Goal: Task Accomplishment & Management: Complete application form

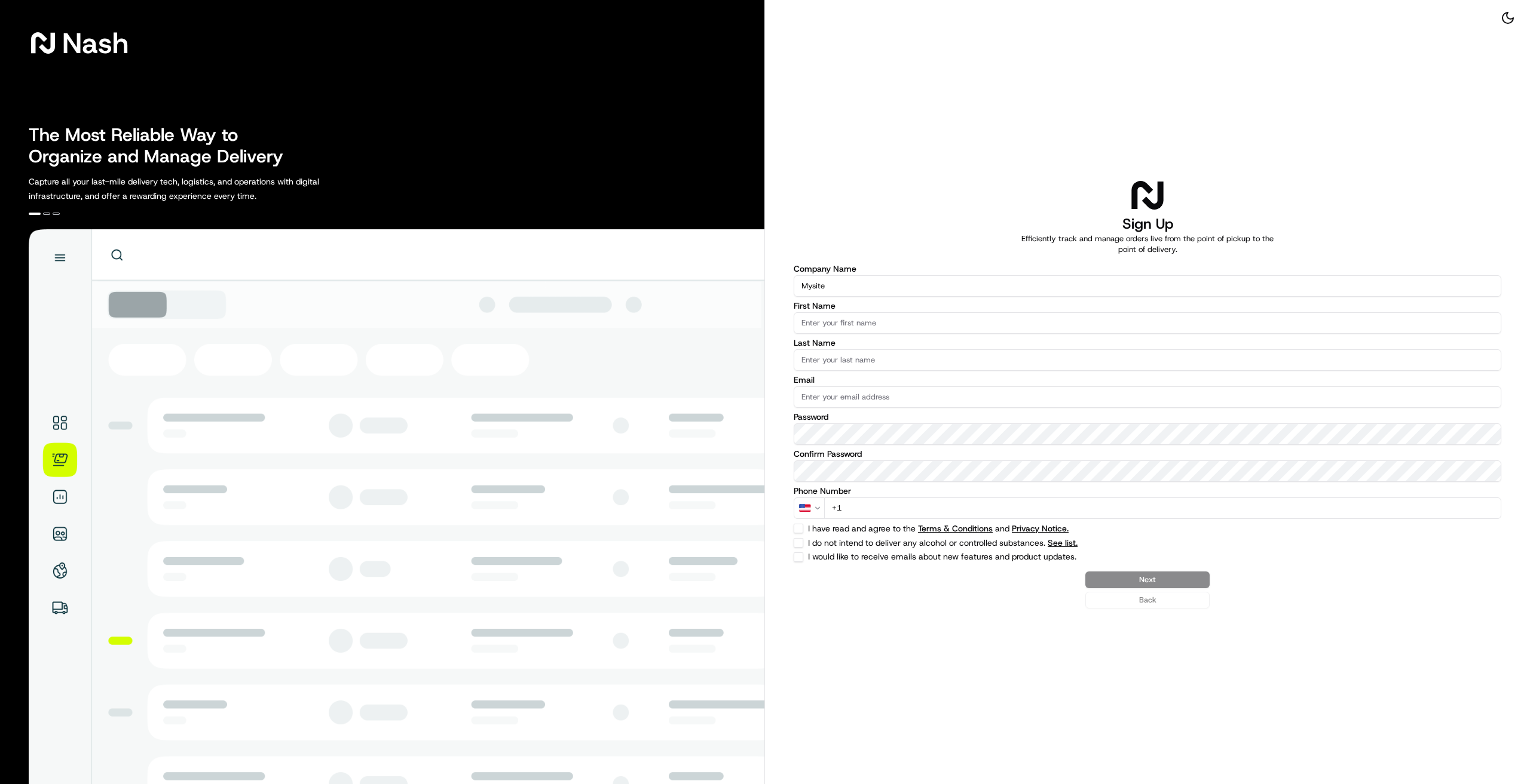
click at [57, 502] on img at bounding box center [397, 533] width 736 height 610
click at [59, 428] on img at bounding box center [397, 533] width 736 height 610
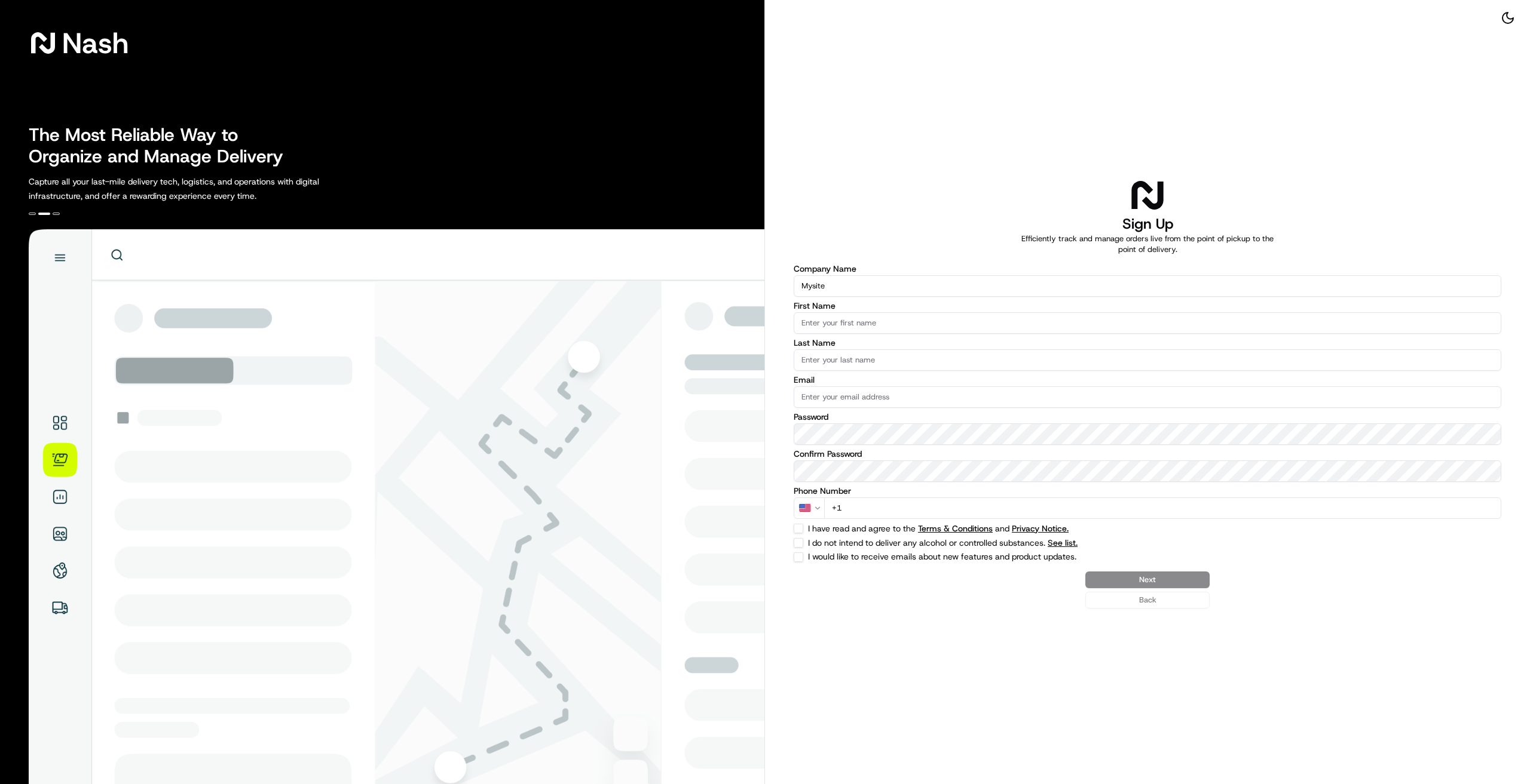
click at [59, 460] on img at bounding box center [397, 533] width 736 height 610
click at [64, 260] on img at bounding box center [397, 533] width 736 height 610
drag, startPoint x: 445, startPoint y: 441, endPoint x: 451, endPoint y: 473, distance: 32.6
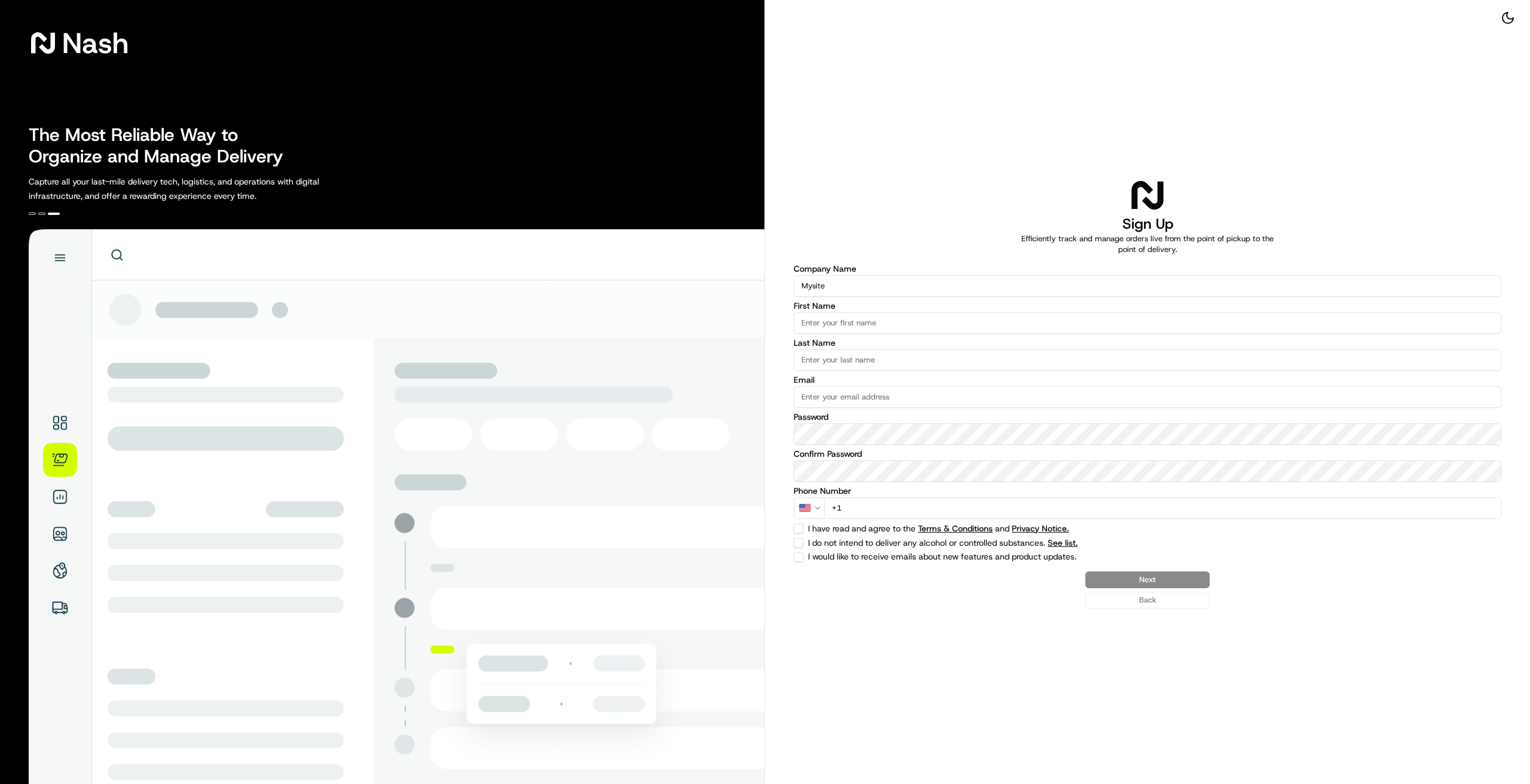
drag, startPoint x: 451, startPoint y: 473, endPoint x: 909, endPoint y: 647, distance: 489.9
click at [909, 647] on div "Sign Up Efficiently track and manage orders live from the point of pickup to th…" at bounding box center [1146, 392] width 765 height 784
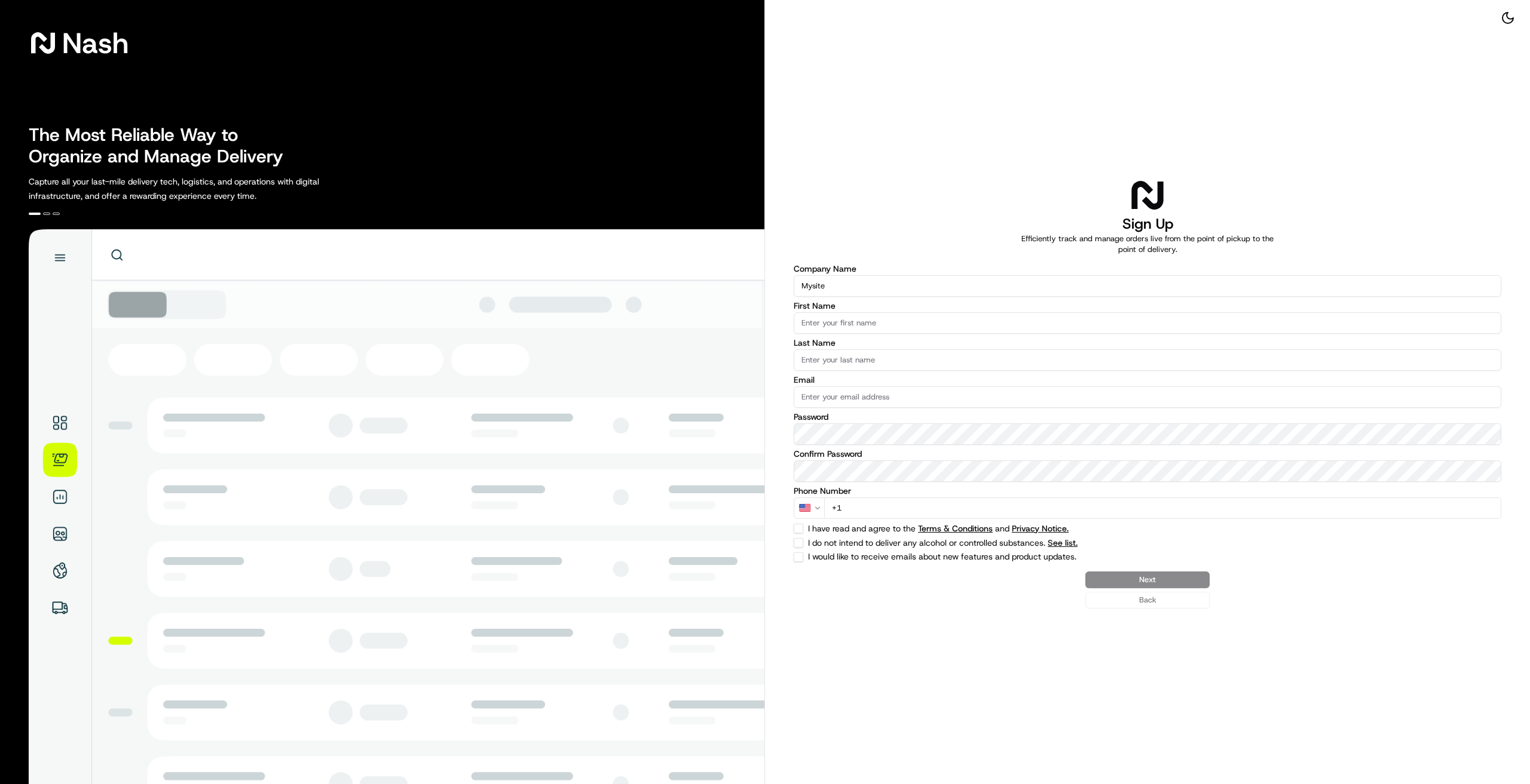
drag, startPoint x: 841, startPoint y: 284, endPoint x: 686, endPoint y: 295, distance: 155.4
click at [688, 289] on div "[PERSON_NAME] The Most Reliable Way to Organize and Manage Delivery Capture all…" at bounding box center [765, 392] width 1530 height 784
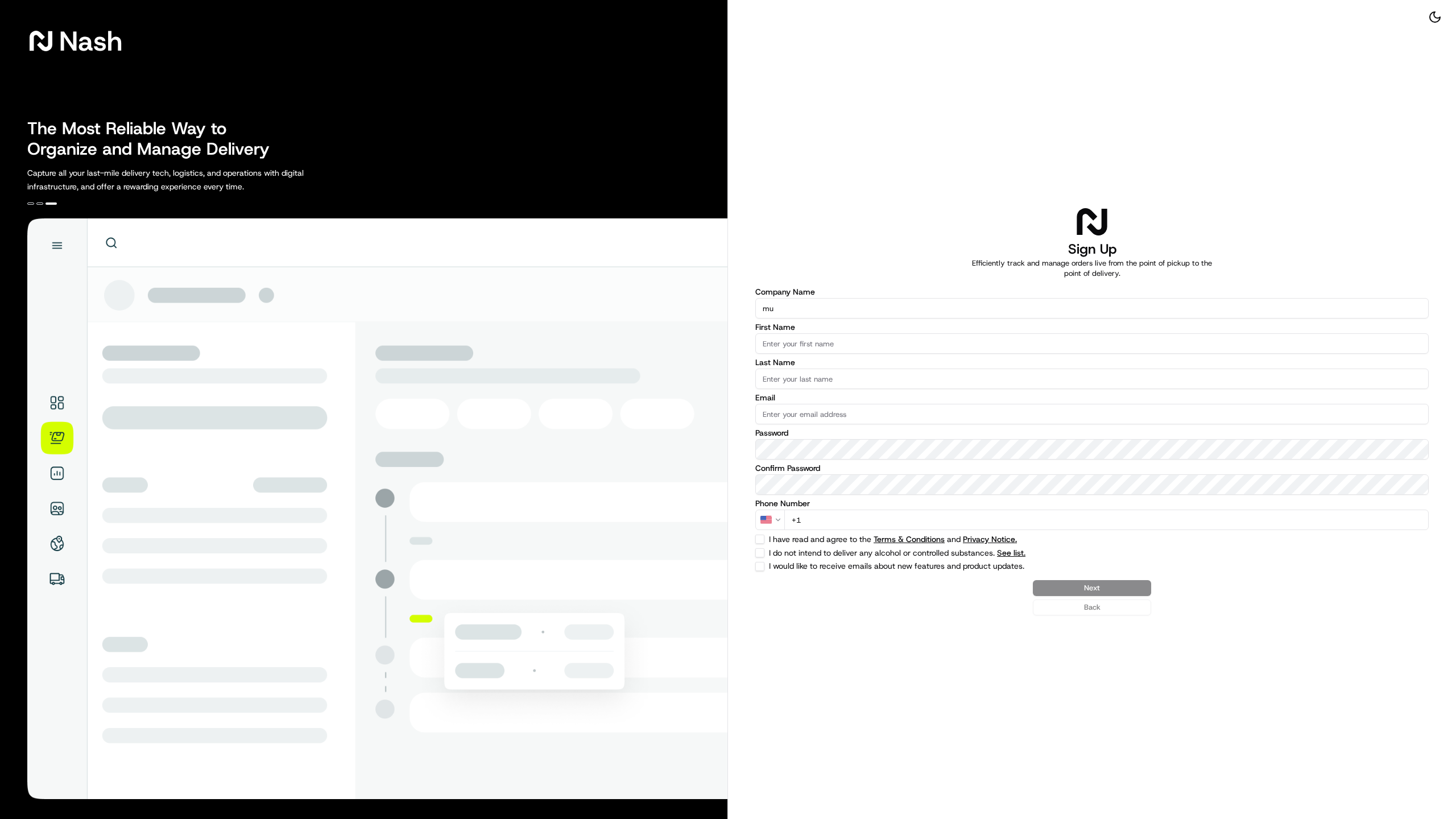
type input "m"
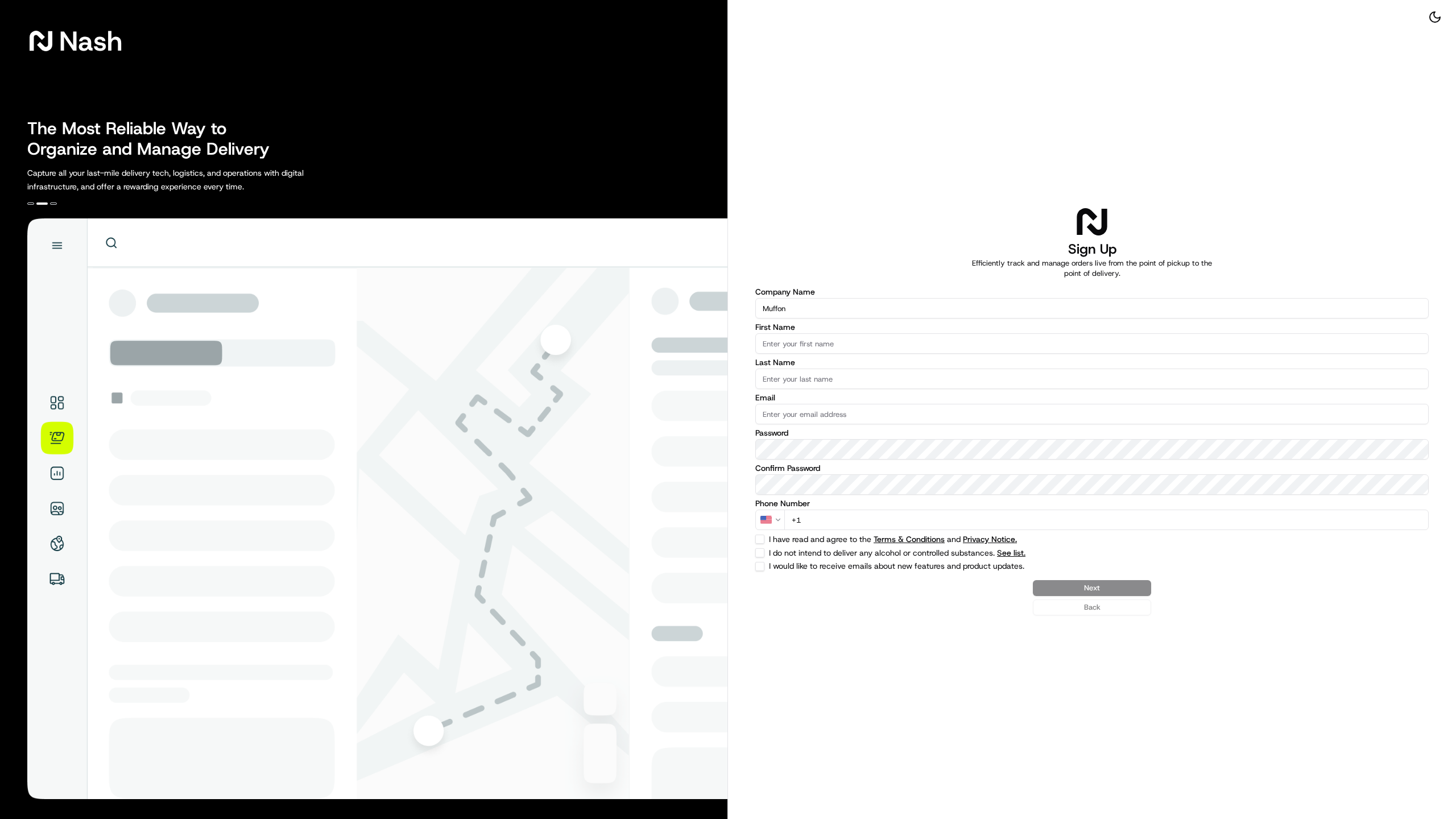
type input "Muffon"
drag, startPoint x: 828, startPoint y: 343, endPoint x: 779, endPoint y: 365, distance: 53.7
click at [818, 346] on input "First Name" at bounding box center [1091, 343] width 673 height 21
type input "[PERSON_NAME]"
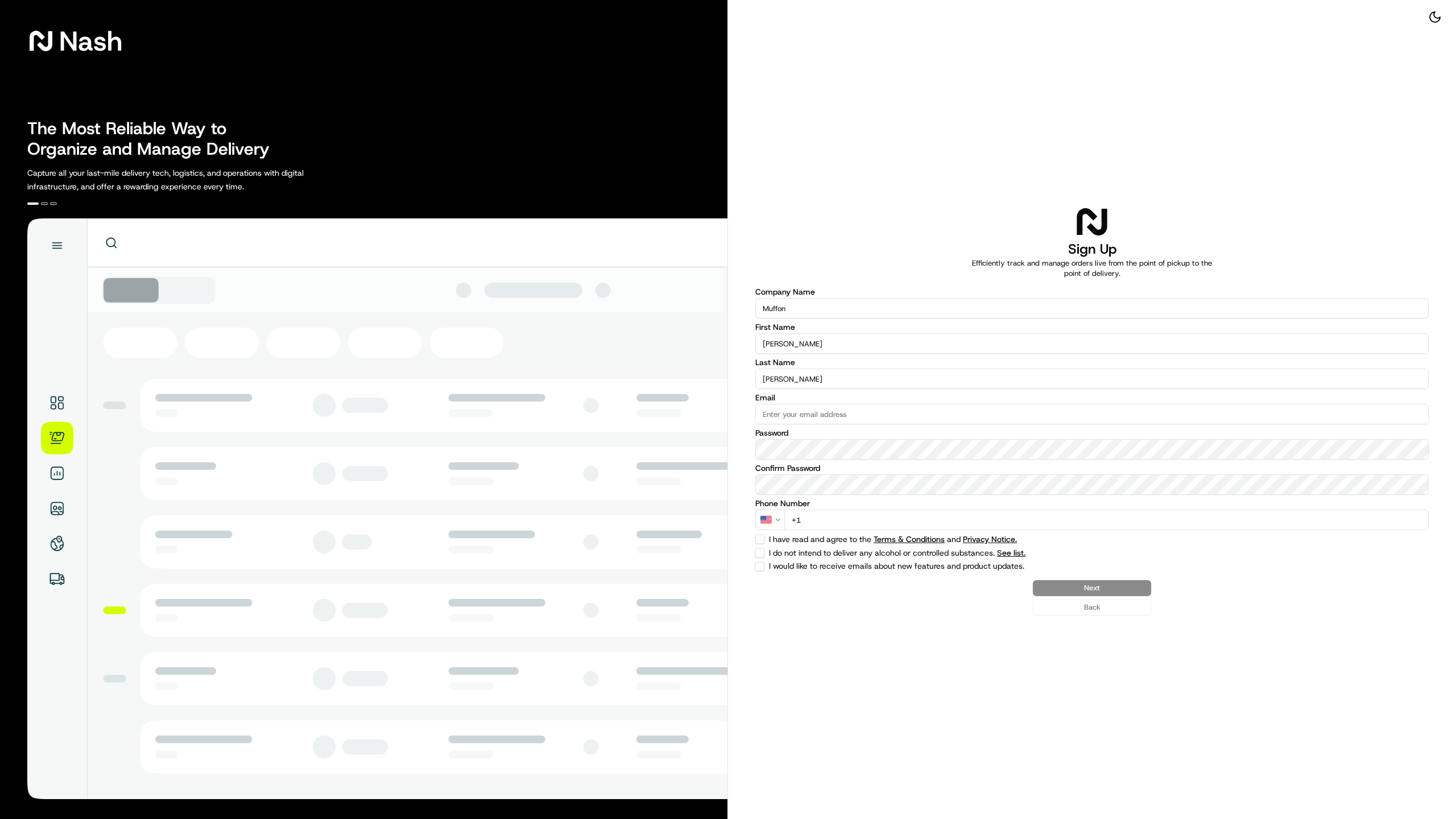
type input "[PERSON_NAME]"
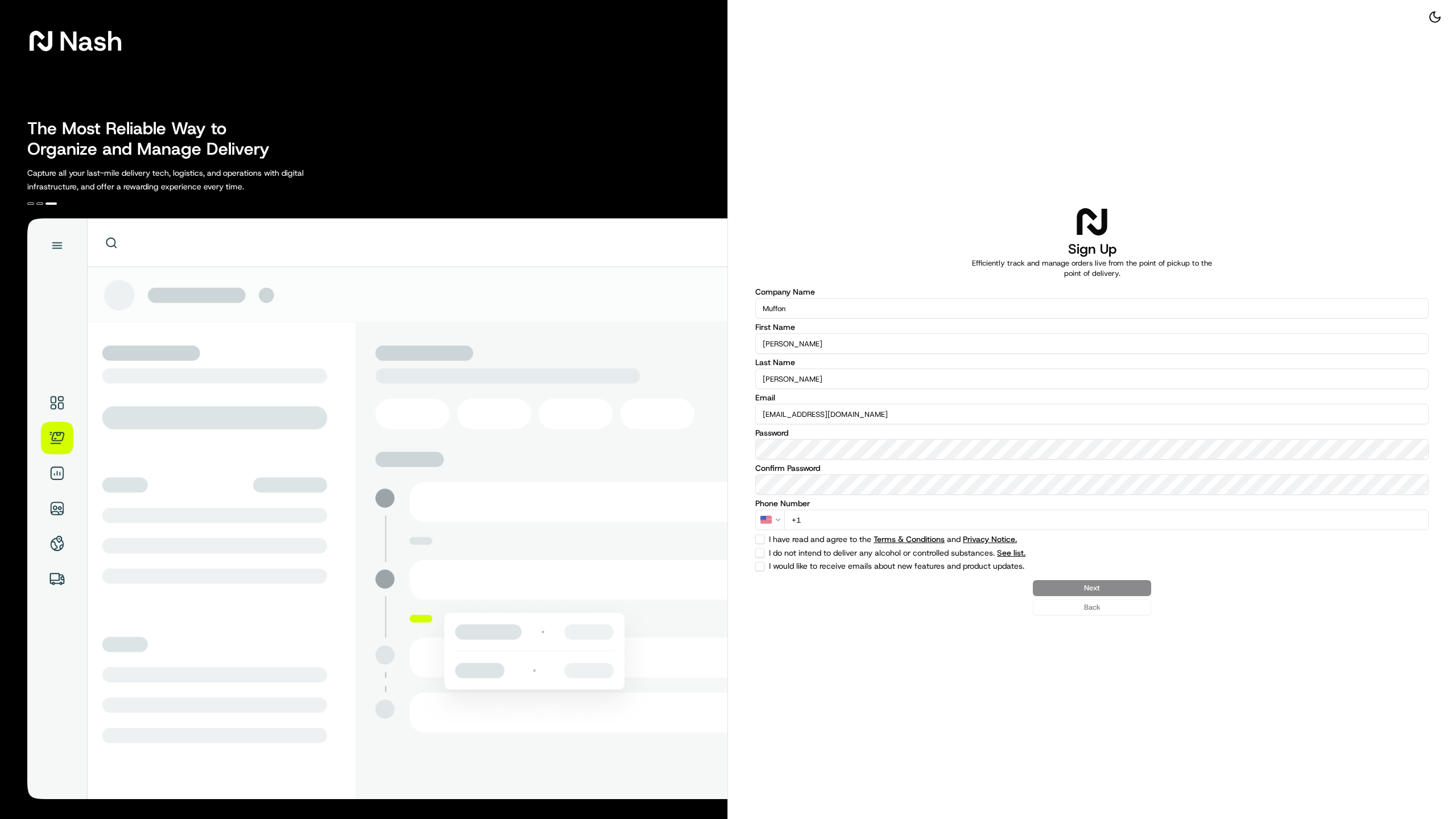
type input "[EMAIL_ADDRESS][DOMAIN_NAME]"
drag, startPoint x: 854, startPoint y: 511, endPoint x: 847, endPoint y: 513, distance: 7.3
click at [847, 513] on input "+1" at bounding box center [1106, 520] width 644 height 21
drag, startPoint x: 847, startPoint y: 513, endPoint x: 805, endPoint y: 515, distance: 42.0
click at [819, 511] on input "+1" at bounding box center [1106, 520] width 644 height 21
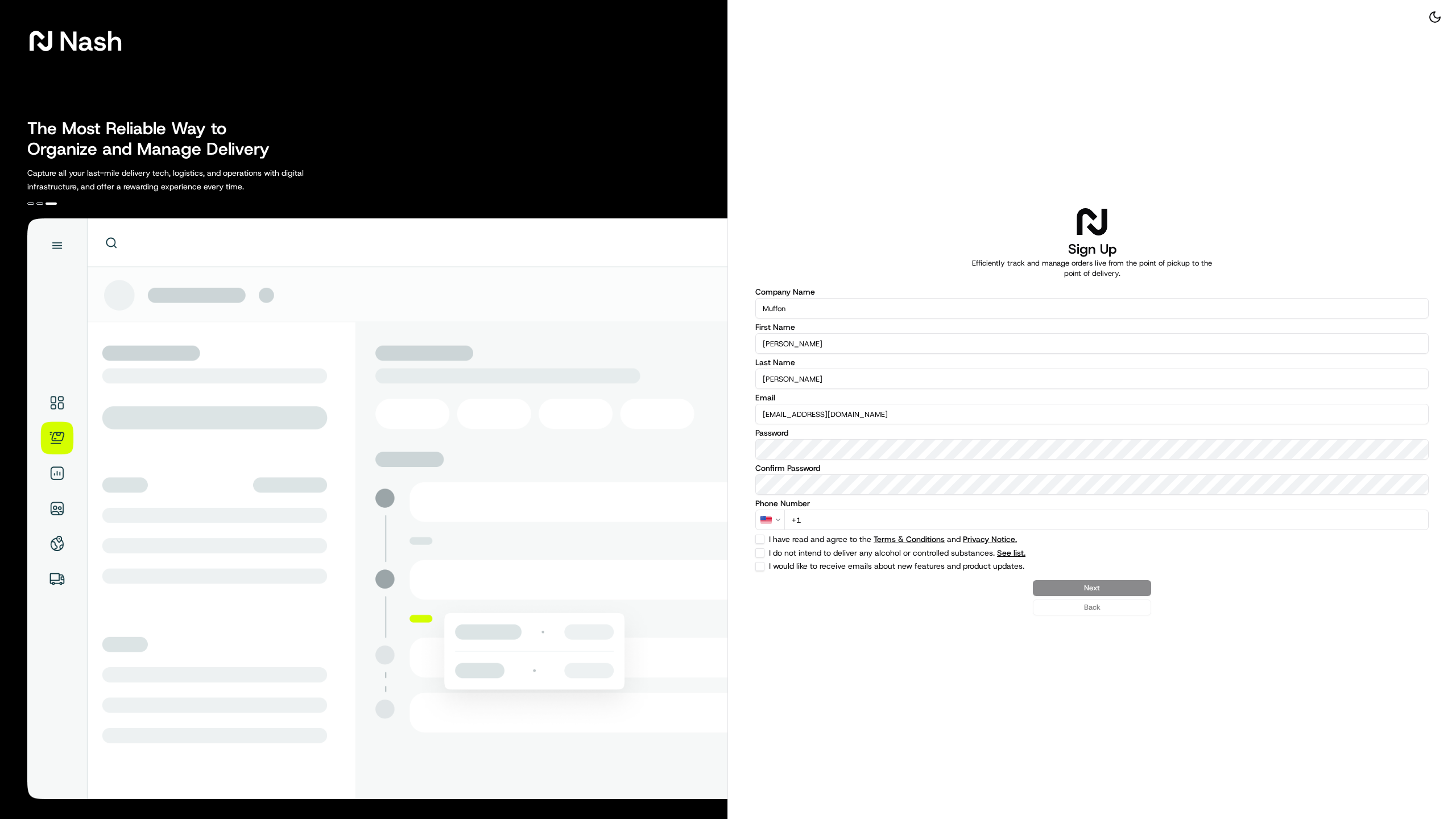
click at [770, 520] on html "[PERSON_NAME] The Most Reliable Way to Organize and Manage Delivery Capture all…" at bounding box center [728, 410] width 1456 height 819
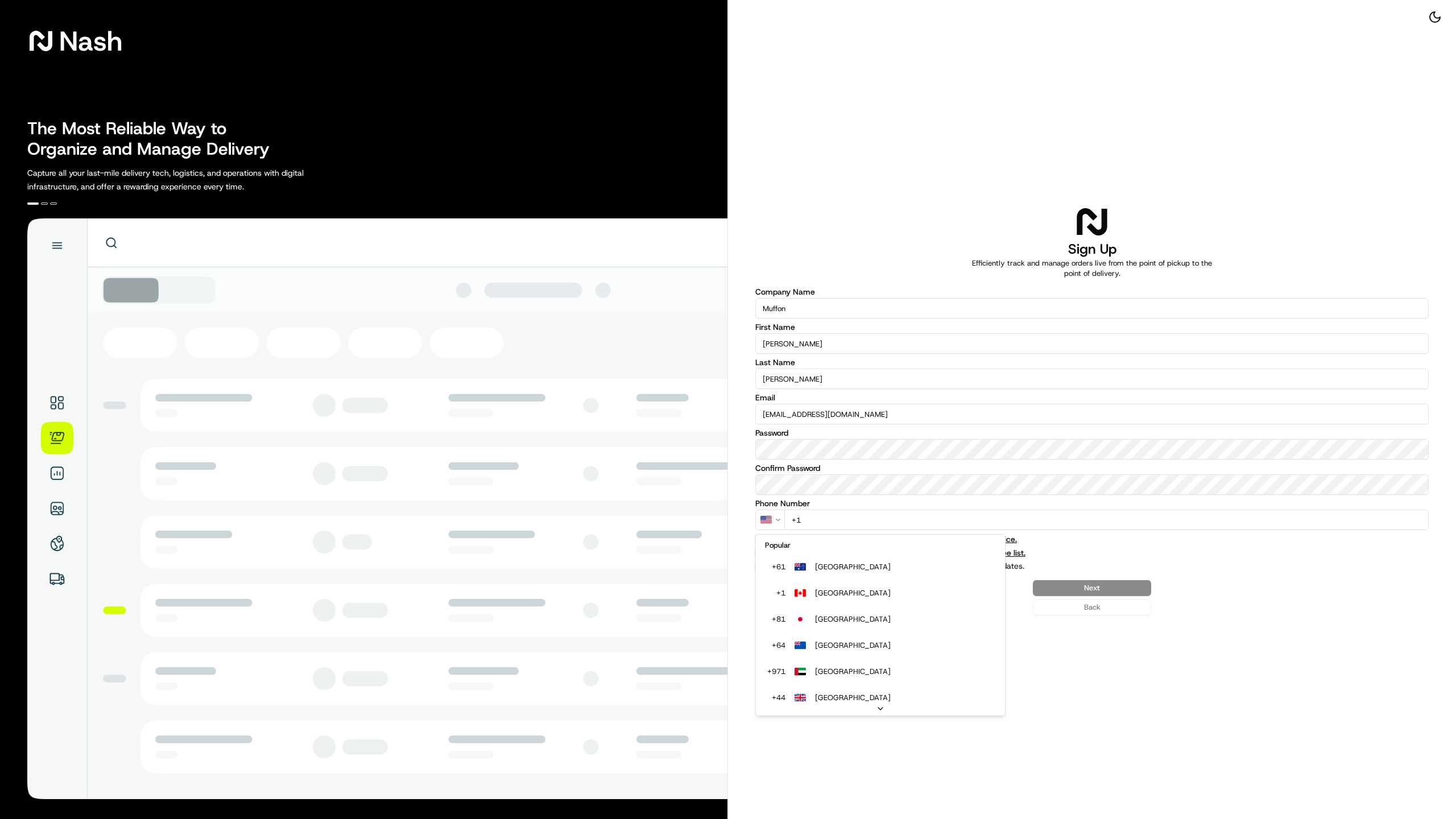
select select "AU"
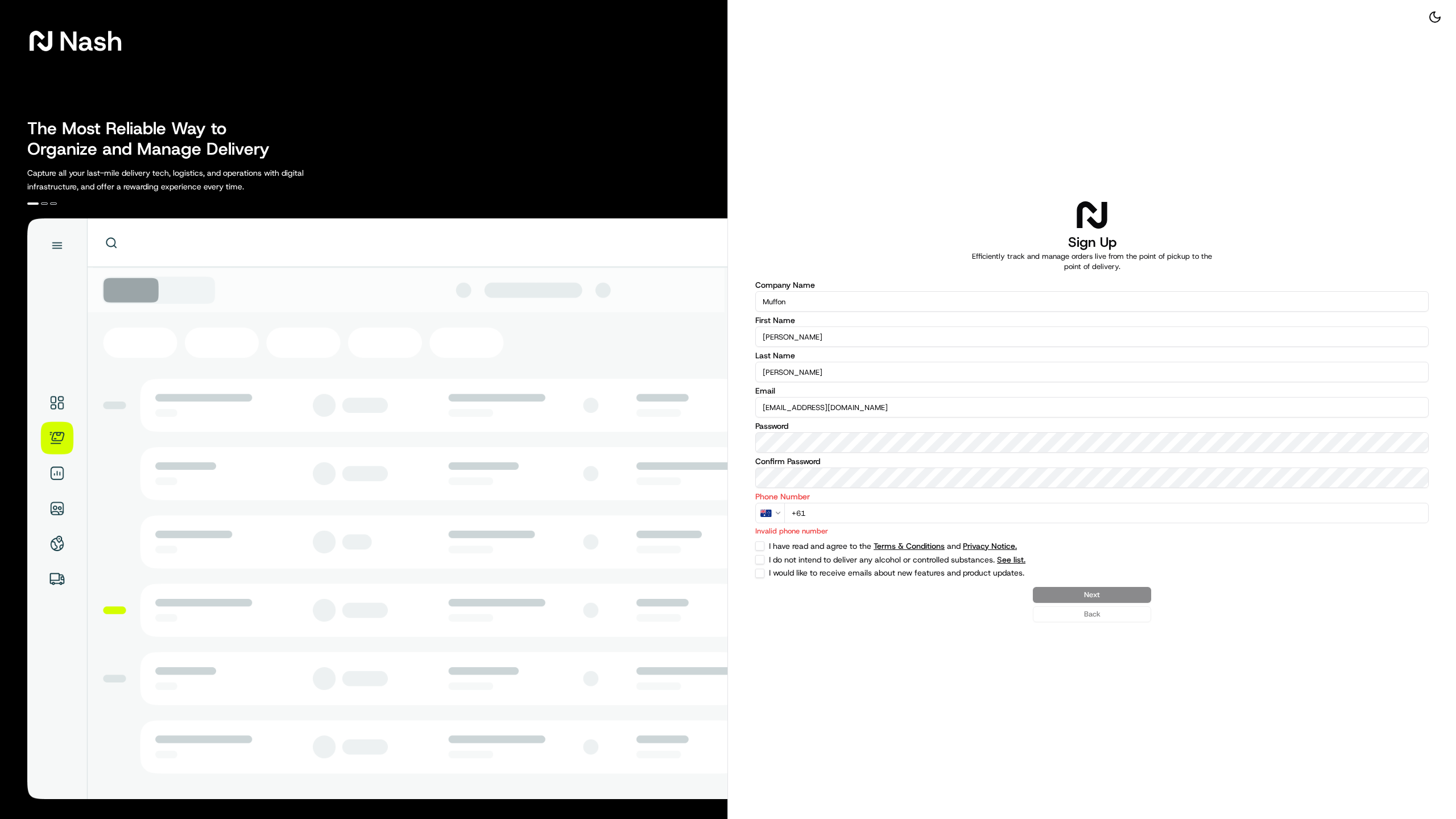
click at [852, 511] on input "+61" at bounding box center [1106, 513] width 644 height 21
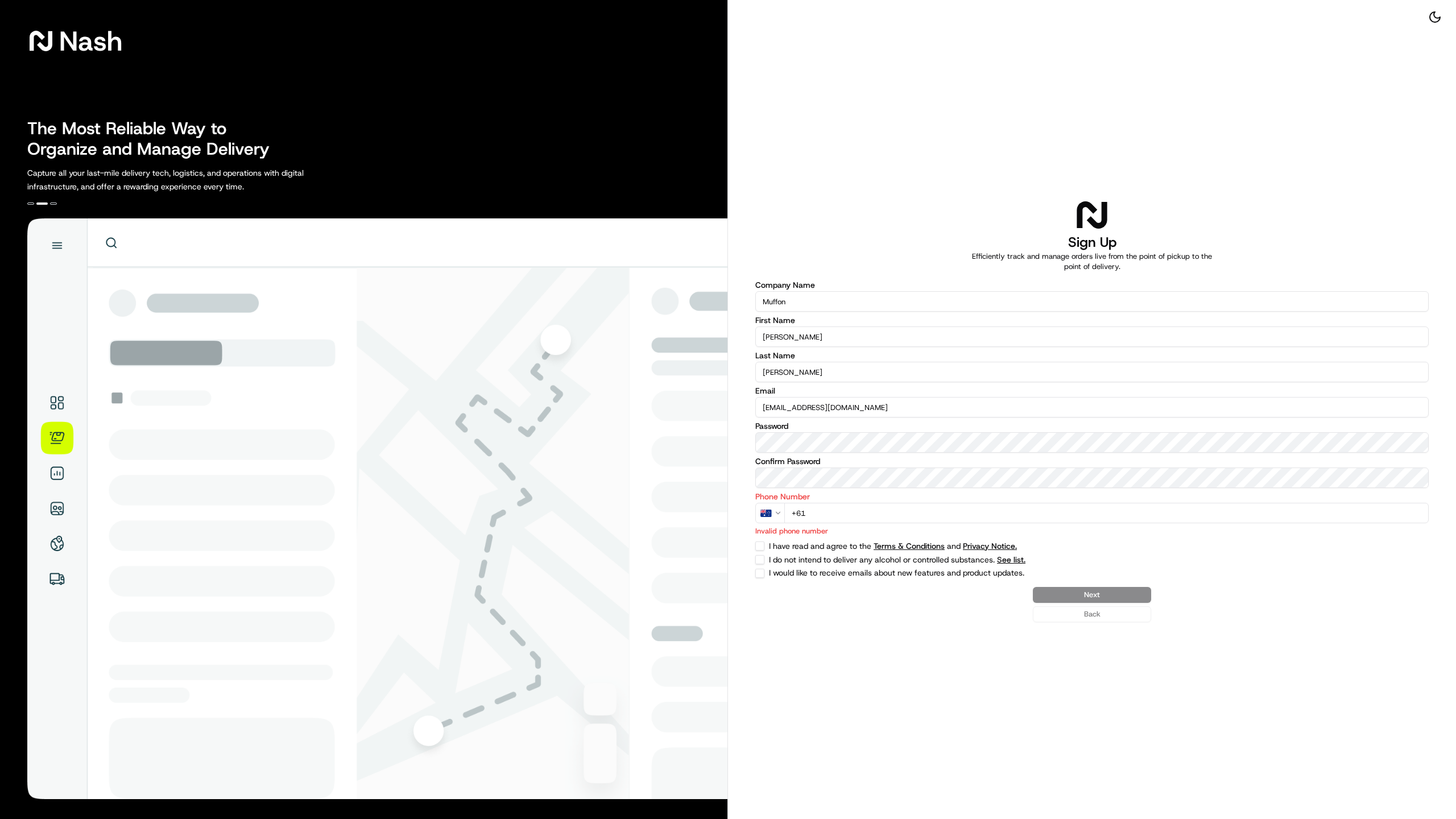
type input "[PHONE_NUMBER]"
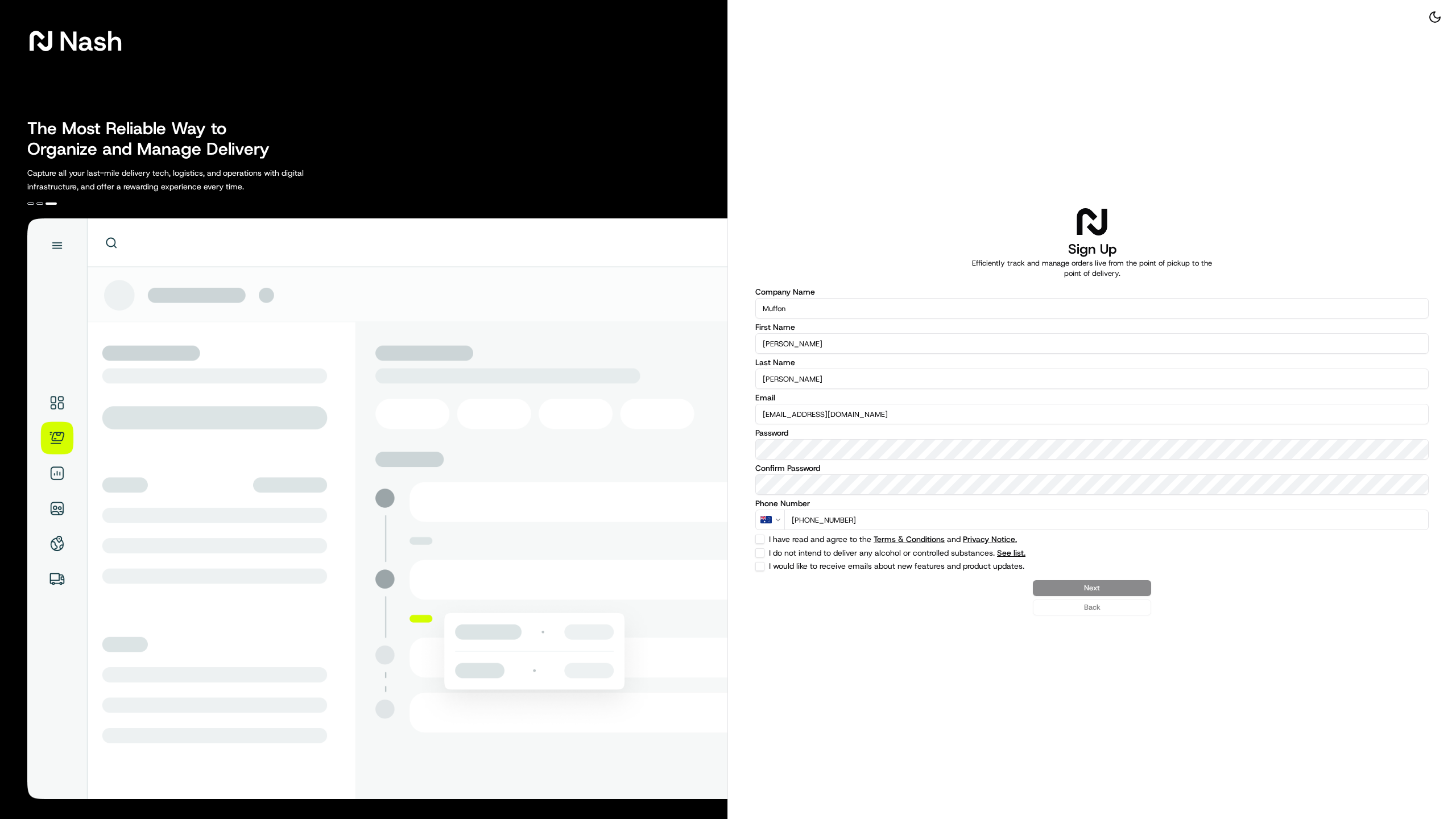
click at [821, 543] on label "I have read and agree to the Terms & Conditions and Privacy Notice." at bounding box center [1038, 539] width 539 height 8
click at [764, 543] on button "I have read and agree to the Terms & Conditions and Privacy Notice." at bounding box center [760, 539] width 9 height 9
checkbox input "true"
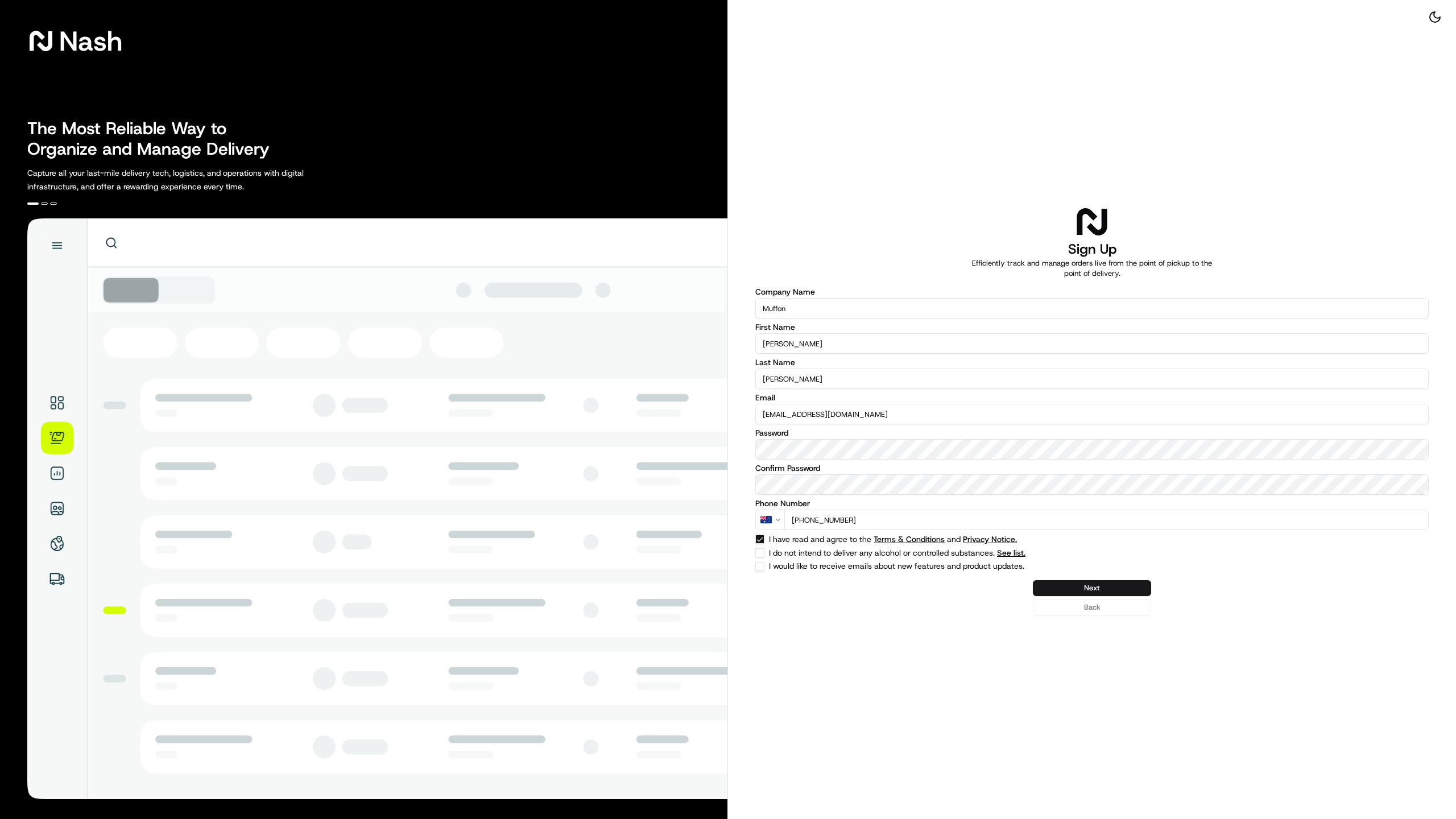
click at [761, 553] on button "I do not intend to deliver any alcohol or controlled substances. See list." at bounding box center [760, 553] width 9 height 9
checkbox input "true"
click at [1104, 591] on button "Next" at bounding box center [1091, 588] width 118 height 16
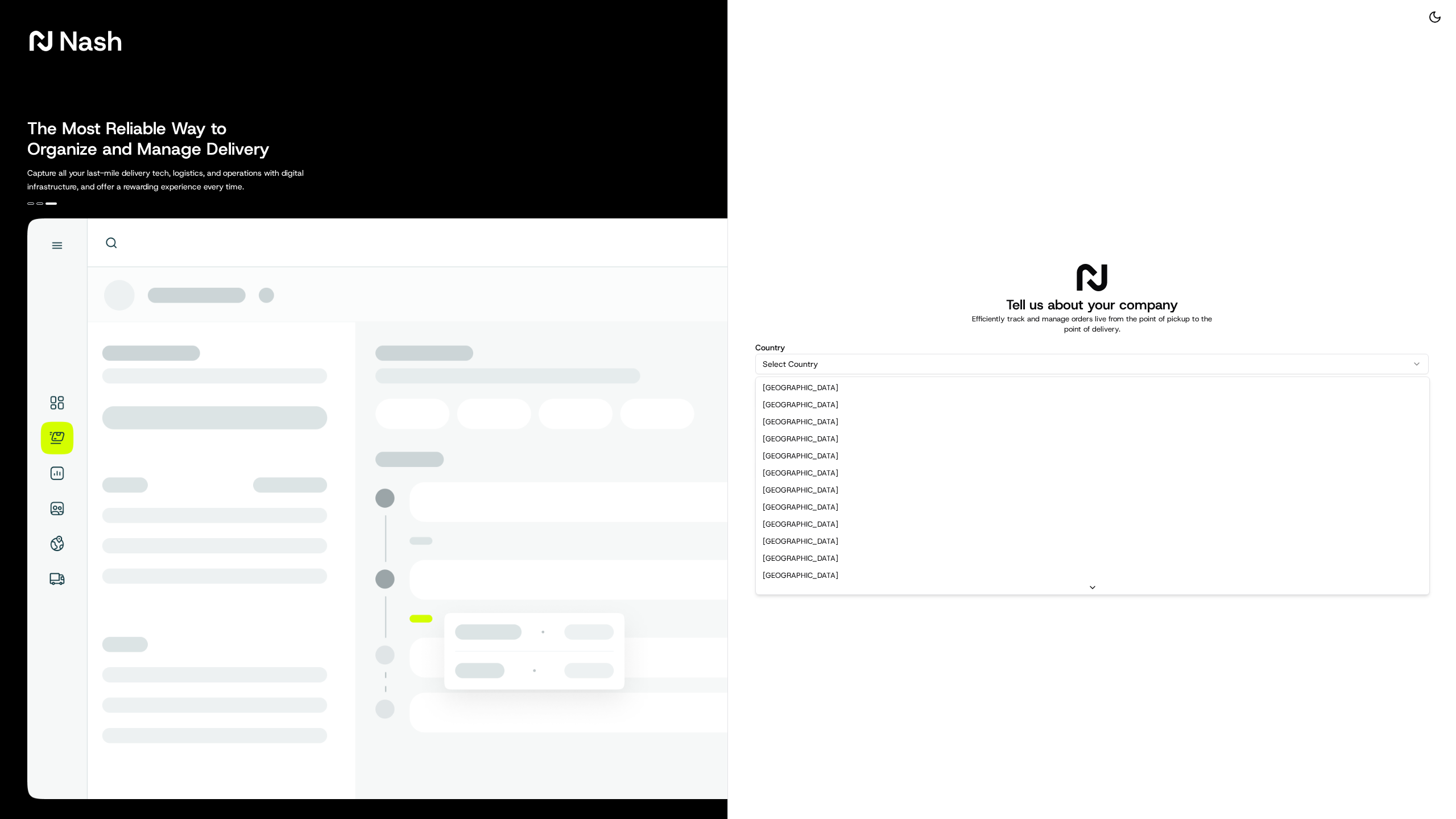
click at [845, 362] on html "[PERSON_NAME] The Most Reliable Way to Organize and Manage Delivery Capture all…" at bounding box center [728, 410] width 1456 height 819
select select "AU"
